Goal: Transaction & Acquisition: Obtain resource

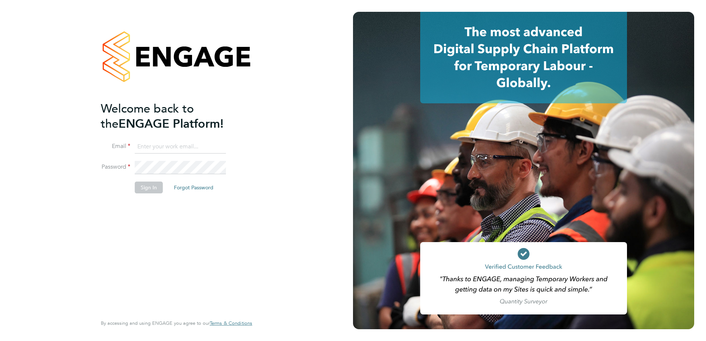
type input "[EMAIL_ADDRESS][DOMAIN_NAME]"
click at [141, 183] on button "Sign In" at bounding box center [149, 188] width 28 height 12
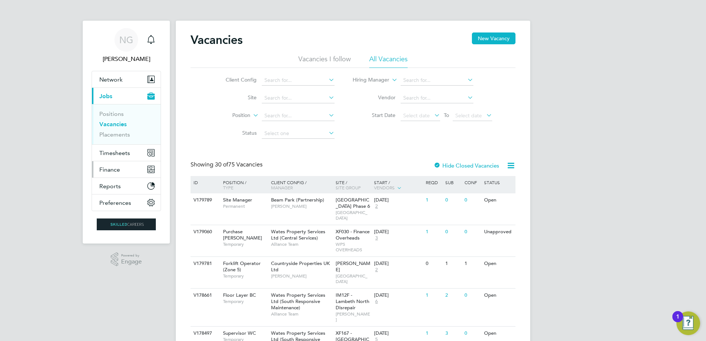
click at [116, 169] on span "Finance" at bounding box center [109, 169] width 21 height 7
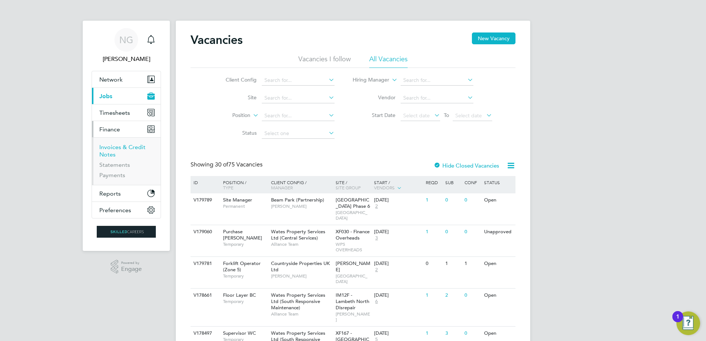
click at [106, 153] on link "Invoices & Credit Notes" at bounding box center [122, 151] width 46 height 14
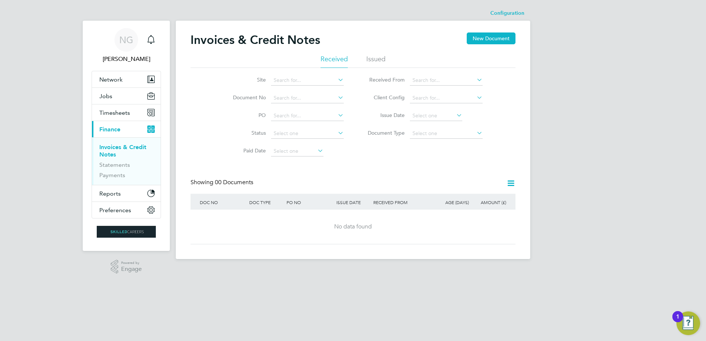
click at [370, 60] on li "Issued" at bounding box center [375, 61] width 19 height 13
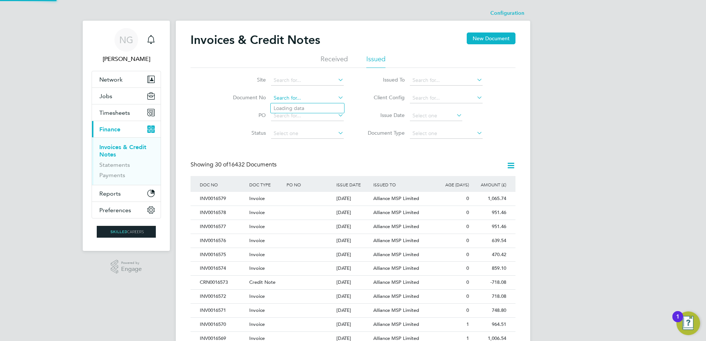
click at [281, 94] on input at bounding box center [307, 98] width 73 height 10
paste input "INV0016055"
type input "INV0016055"
click at [286, 105] on b "INV0016055" at bounding box center [289, 108] width 30 height 6
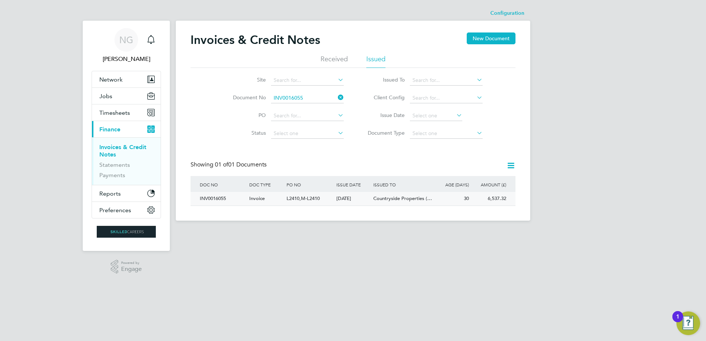
click at [452, 200] on div "30" at bounding box center [451, 199] width 37 height 14
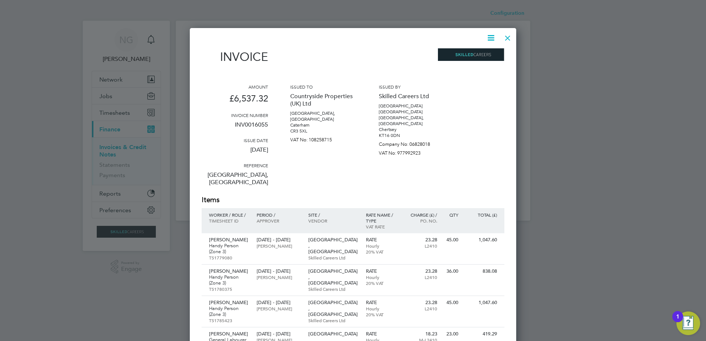
click at [492, 39] on icon at bounding box center [490, 37] width 9 height 9
click at [471, 54] on li "Download Invoice" at bounding box center [468, 55] width 51 height 10
